Goal: Check status

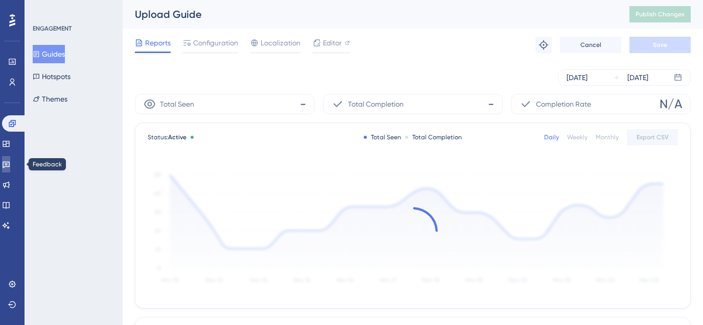
click at [10, 164] on icon at bounding box center [6, 165] width 7 height 7
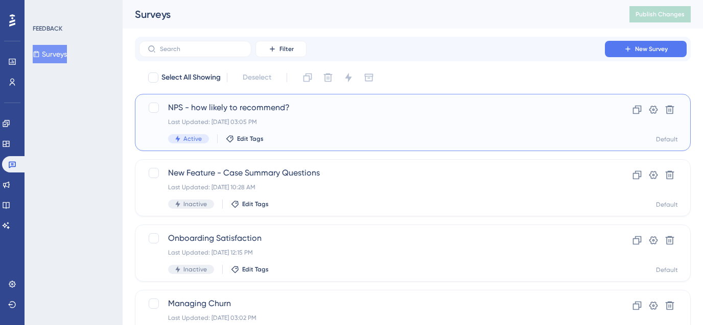
click at [336, 125] on div "Last Updated: Oct 02 2025, 03:05 PM" at bounding box center [372, 122] width 408 height 8
